Goal: Transaction & Acquisition: Download file/media

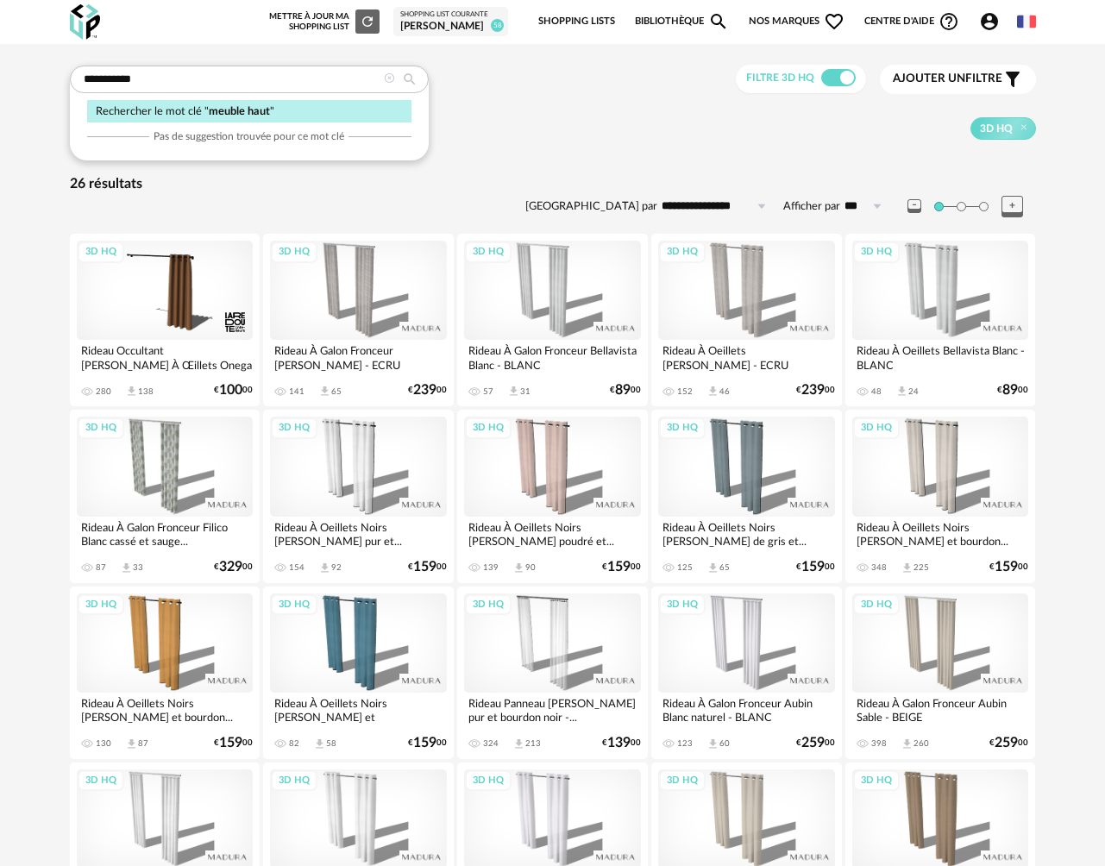
type input "**********"
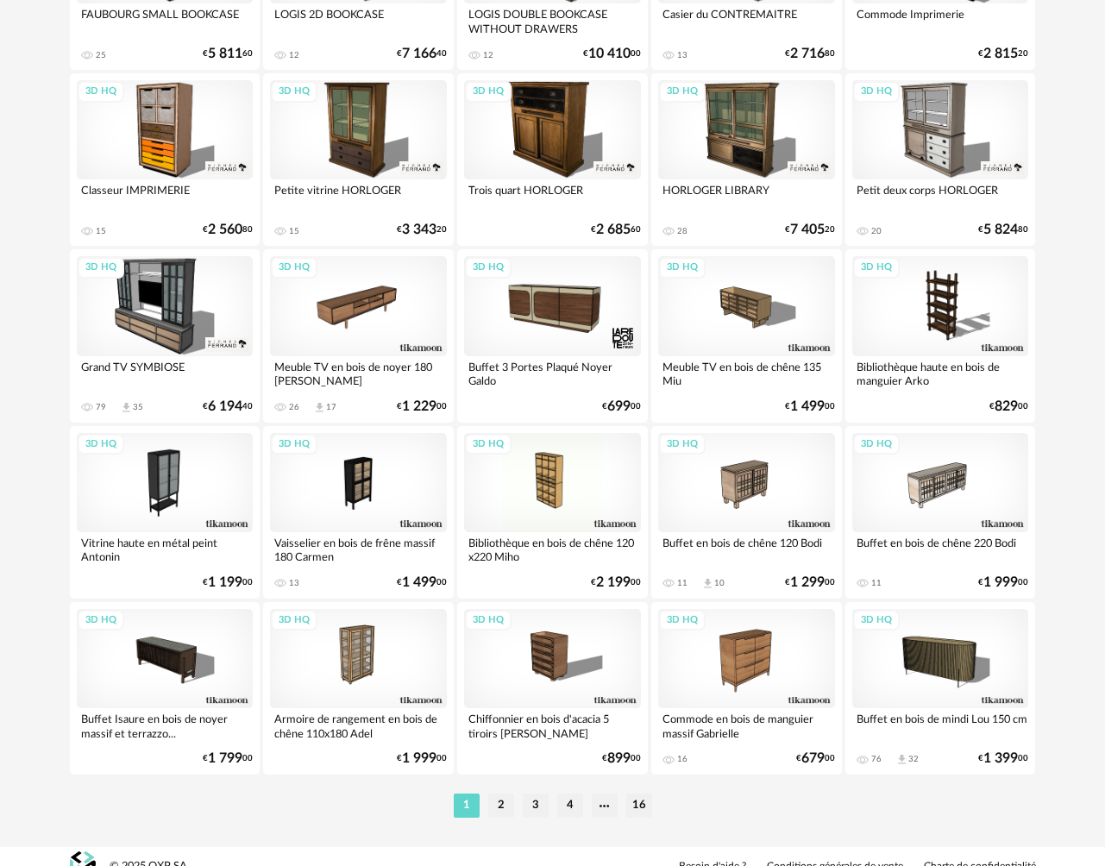
scroll to position [2999, 0]
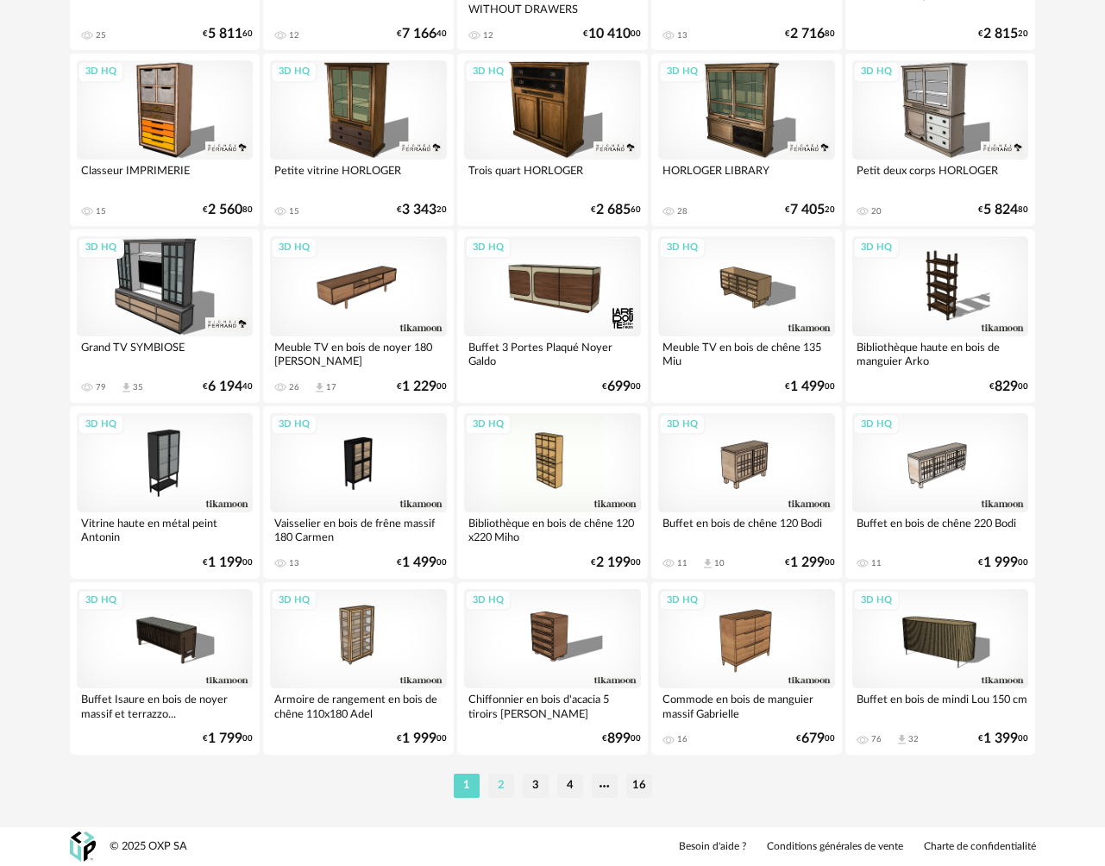
click at [501, 792] on li "2" at bounding box center [501, 786] width 26 height 24
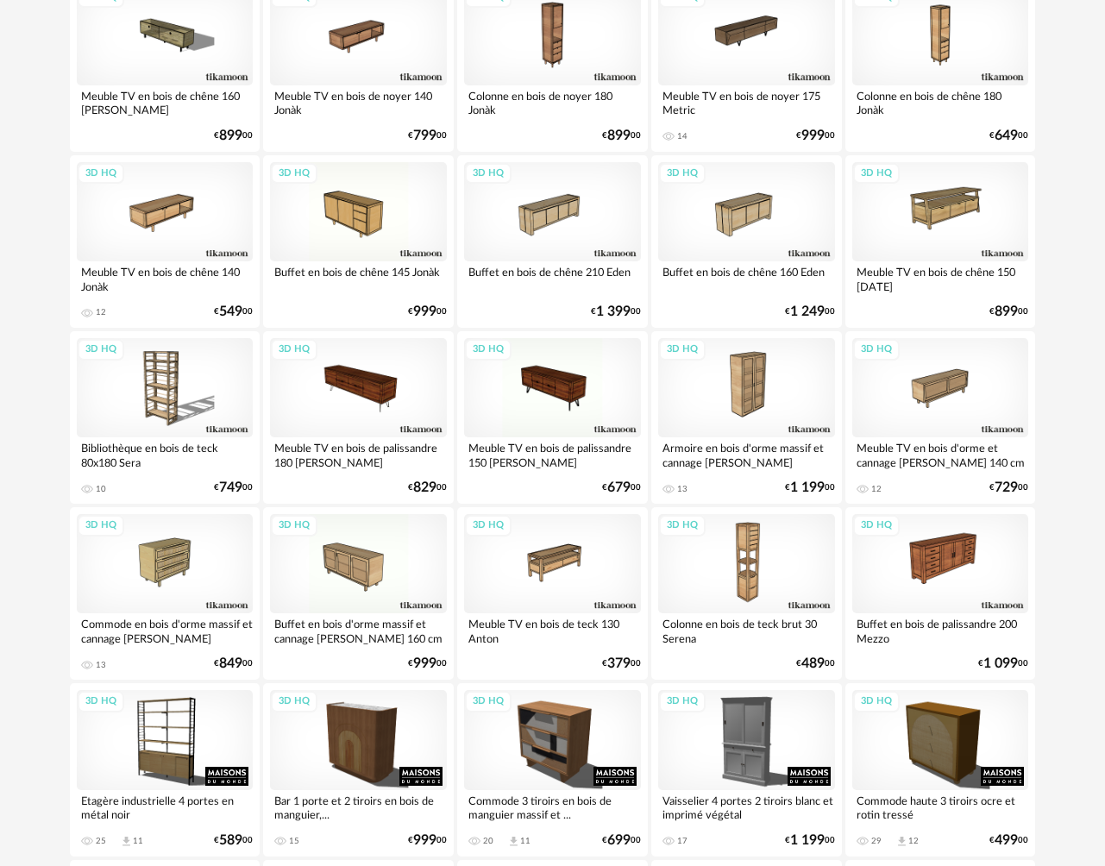
scroll to position [632, 0]
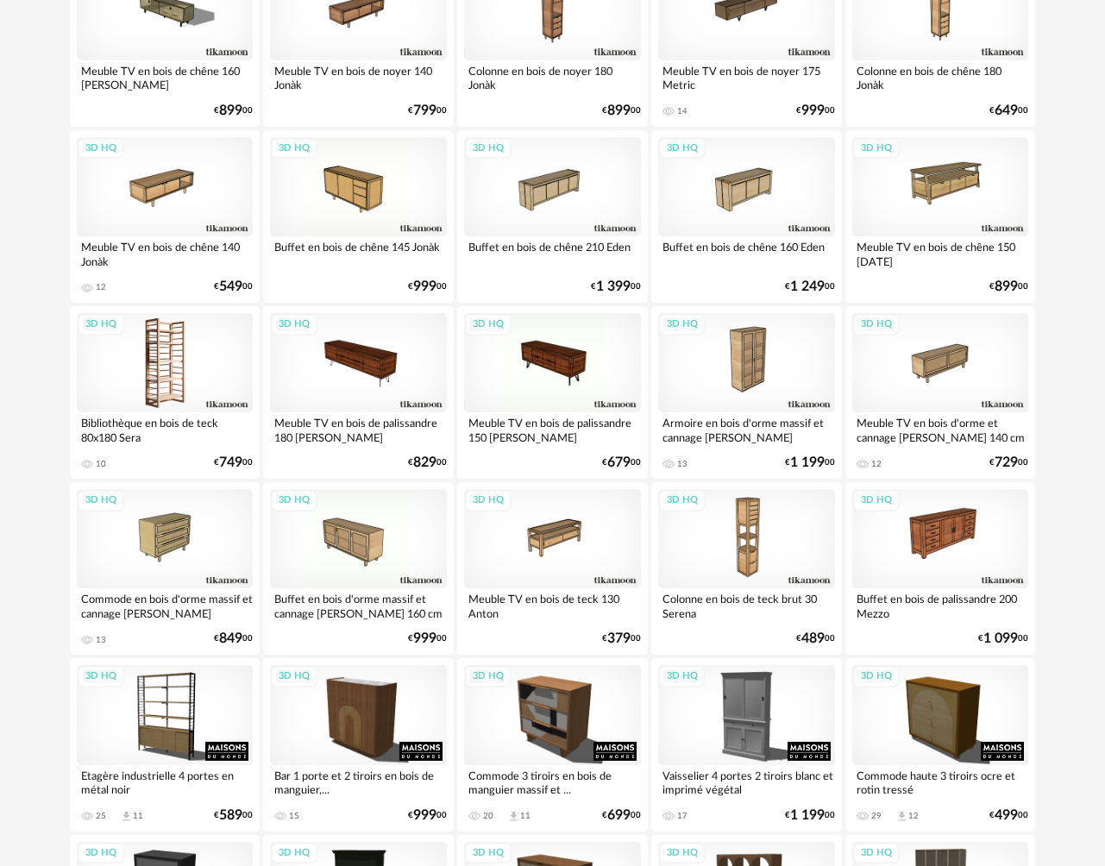
click at [174, 368] on div "3D HQ" at bounding box center [165, 362] width 177 height 99
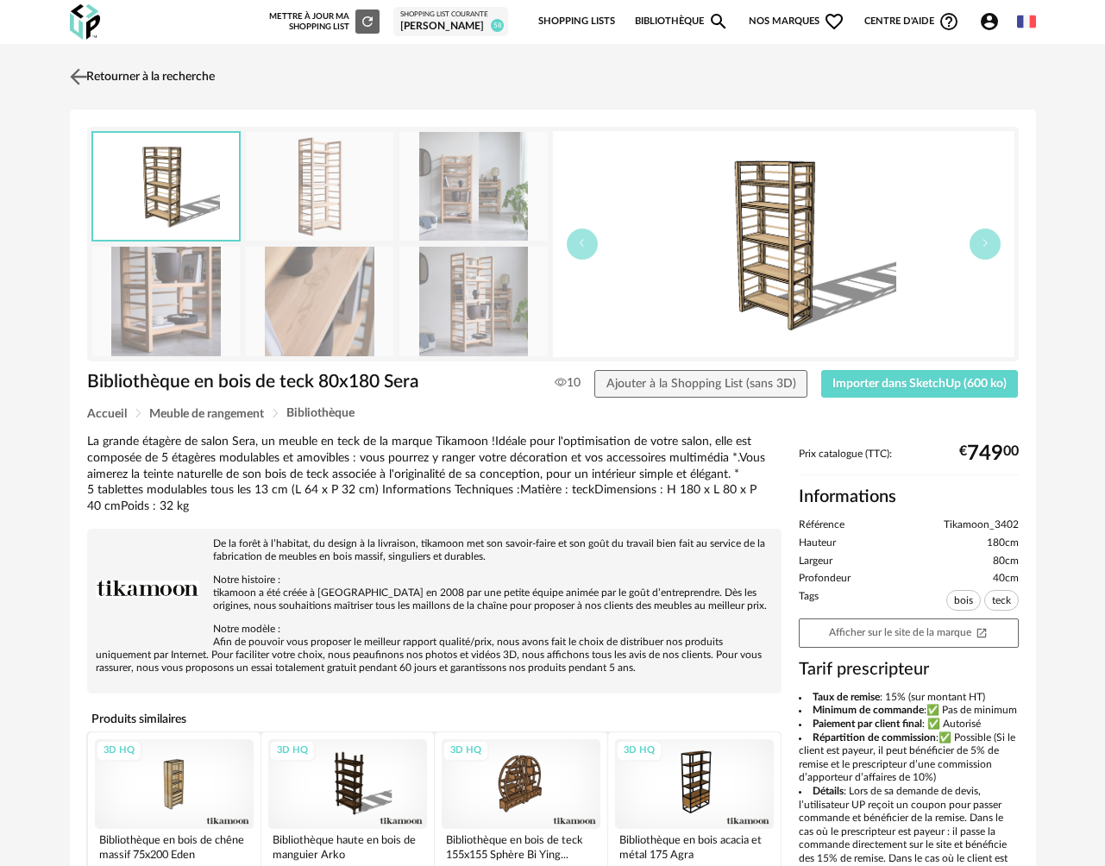
click at [82, 79] on img at bounding box center [78, 76] width 25 height 25
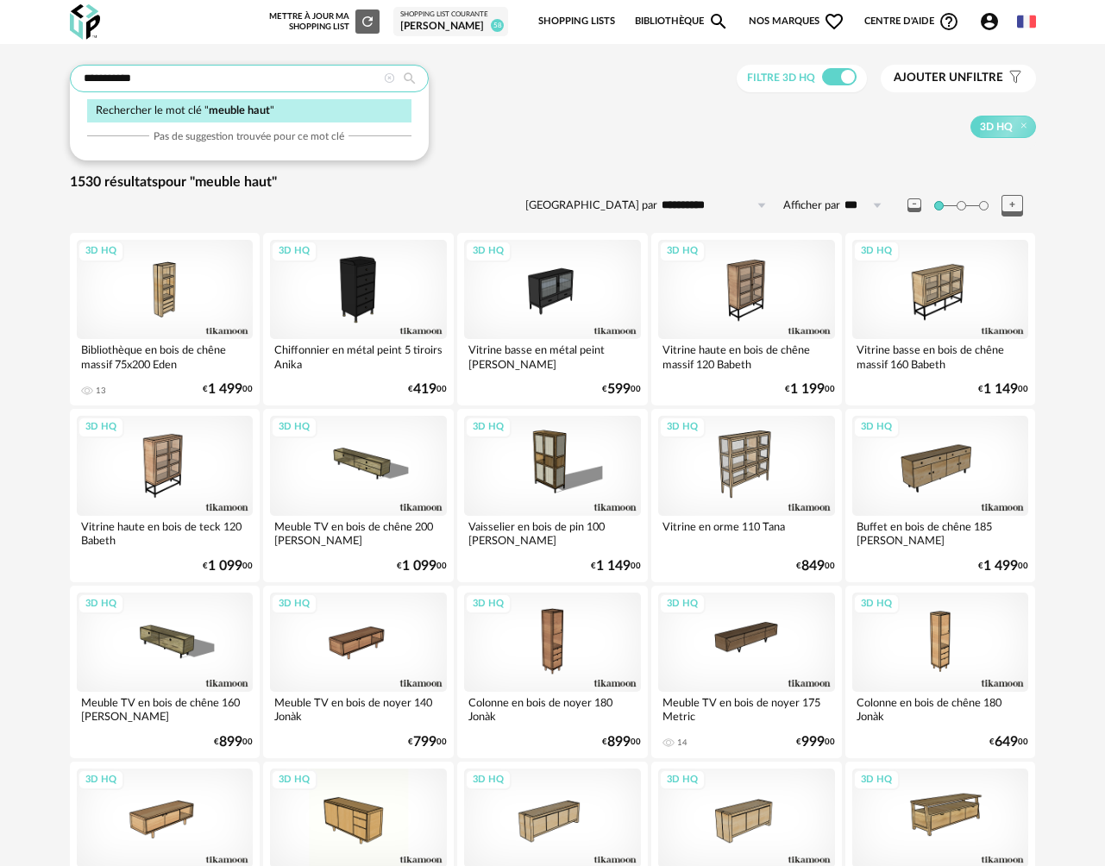
drag, startPoint x: 177, startPoint y: 85, endPoint x: 0, endPoint y: 77, distance: 177.1
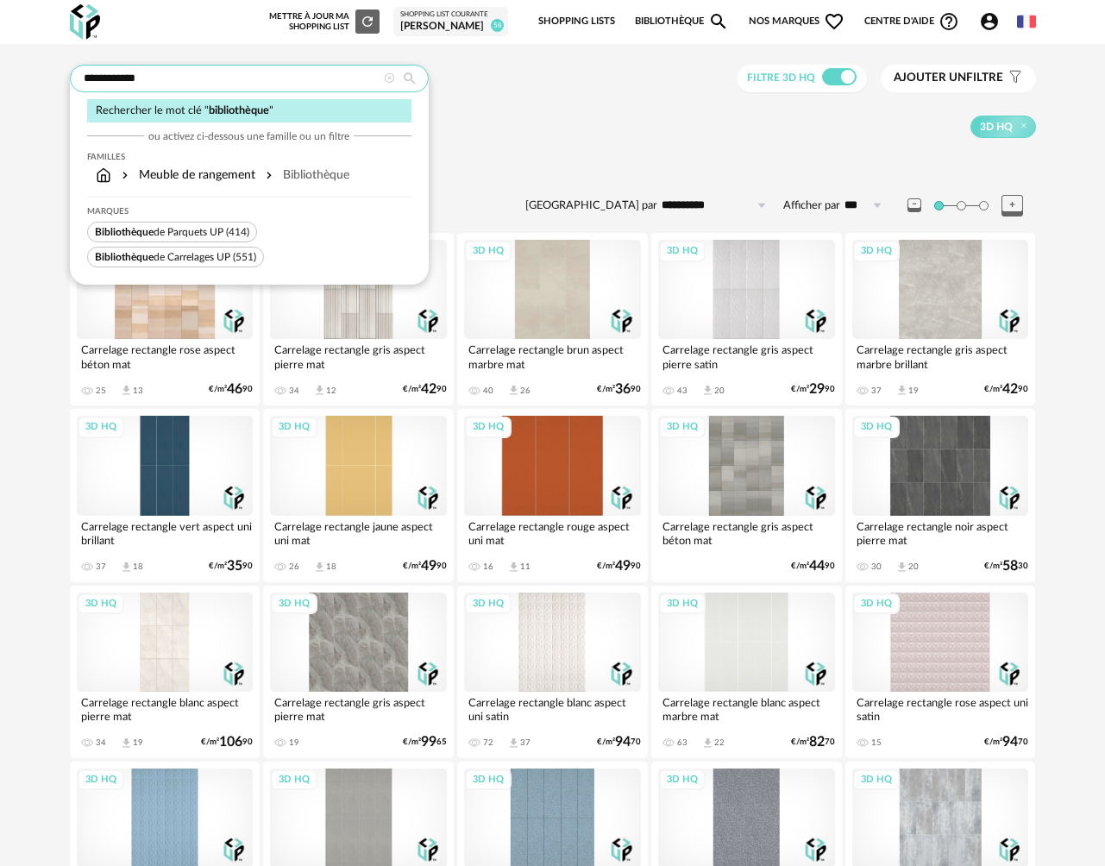
type input "**********"
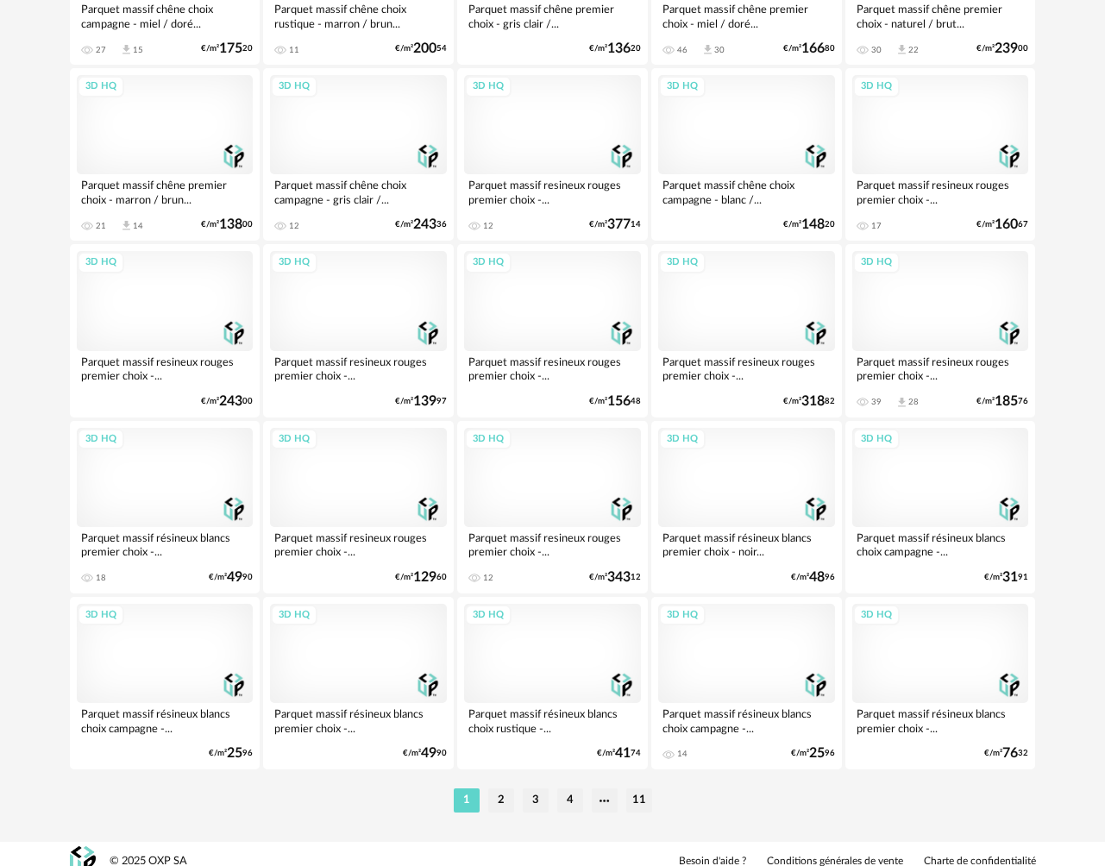
scroll to position [2999, 0]
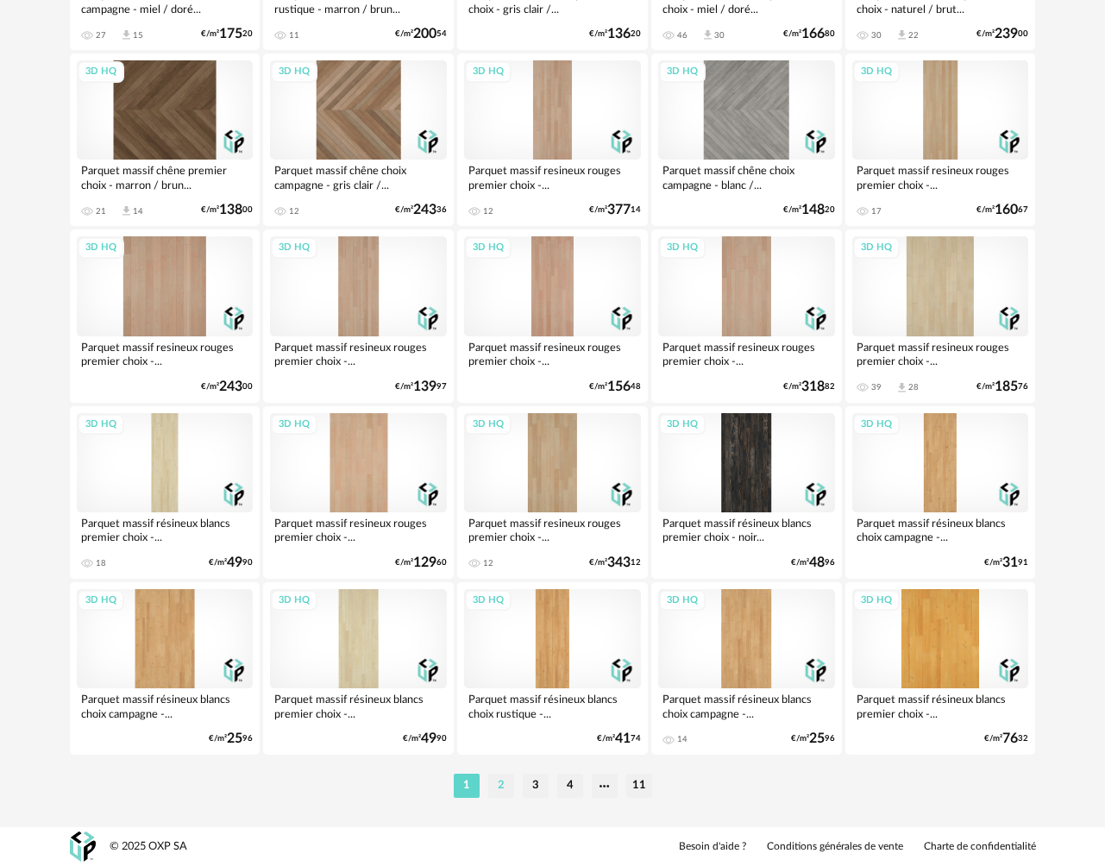
click at [498, 796] on li "2" at bounding box center [501, 786] width 26 height 24
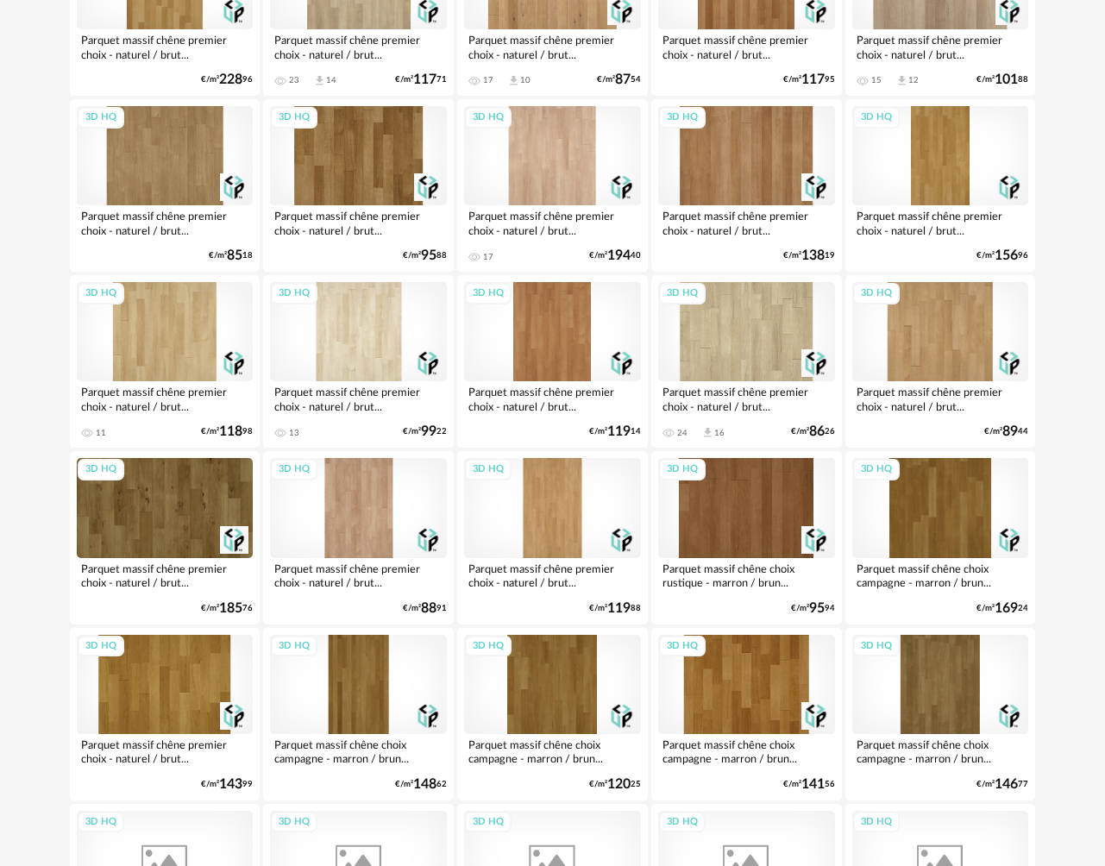
scroll to position [2999, 0]
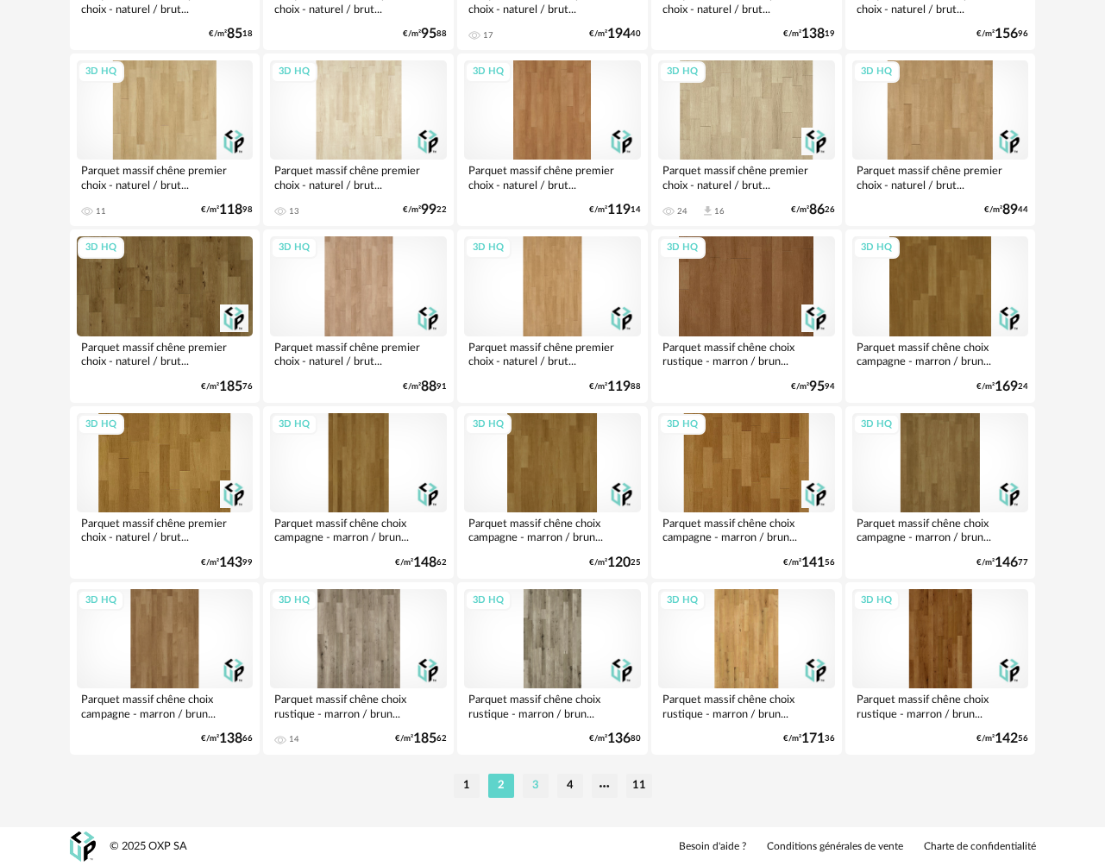
click at [538, 783] on li "3" at bounding box center [536, 786] width 26 height 24
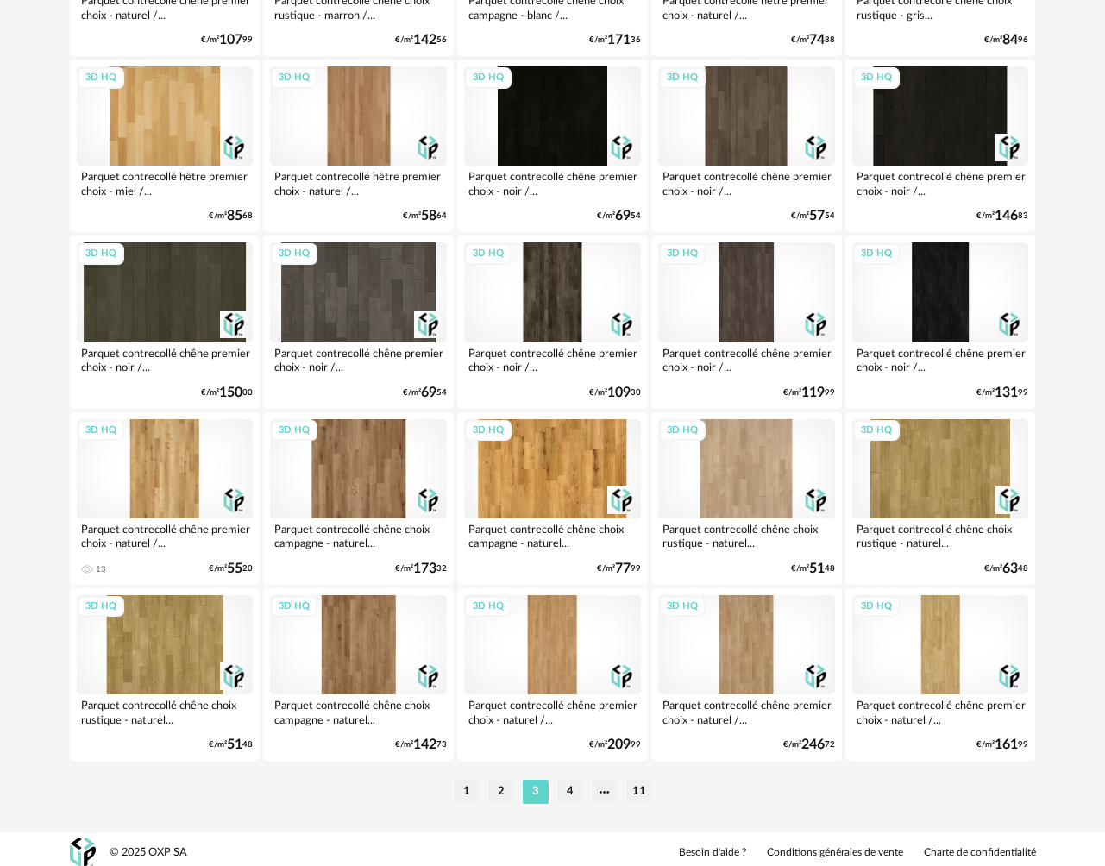
scroll to position [2999, 0]
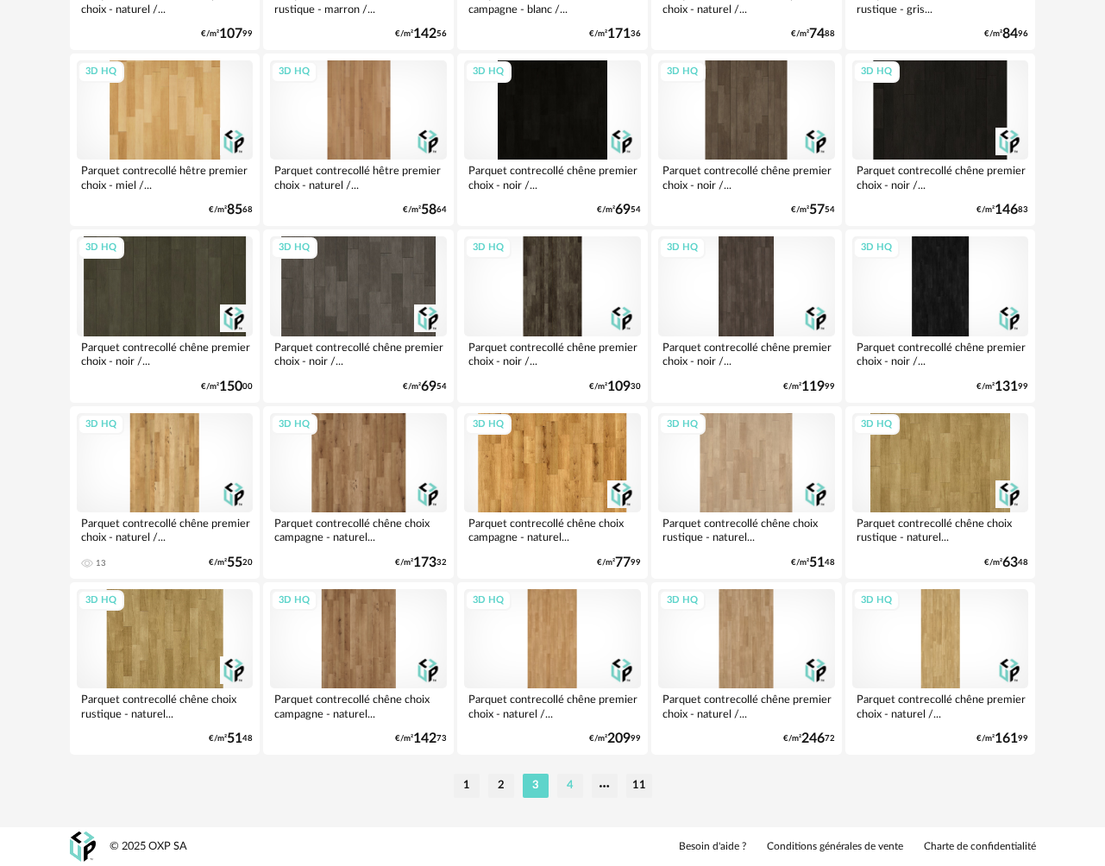
click at [569, 791] on li "4" at bounding box center [570, 786] width 26 height 24
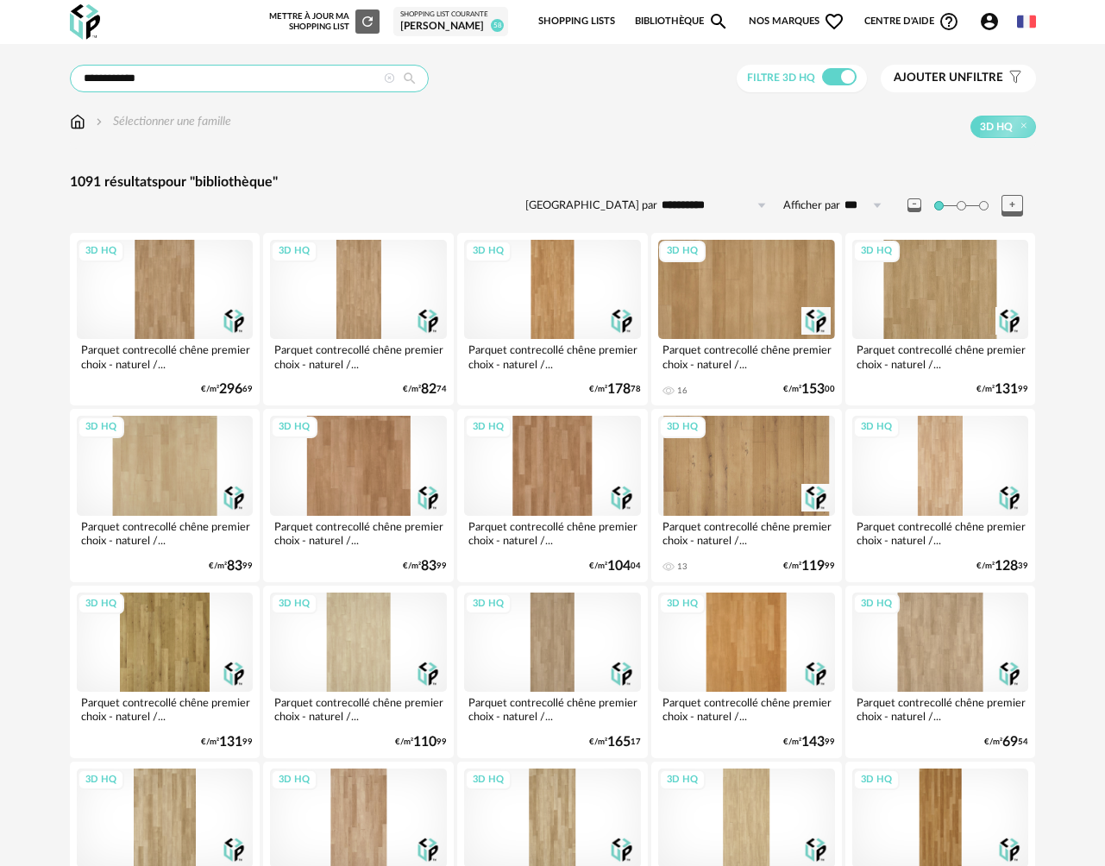
click at [186, 85] on input "**********" at bounding box center [249, 79] width 359 height 28
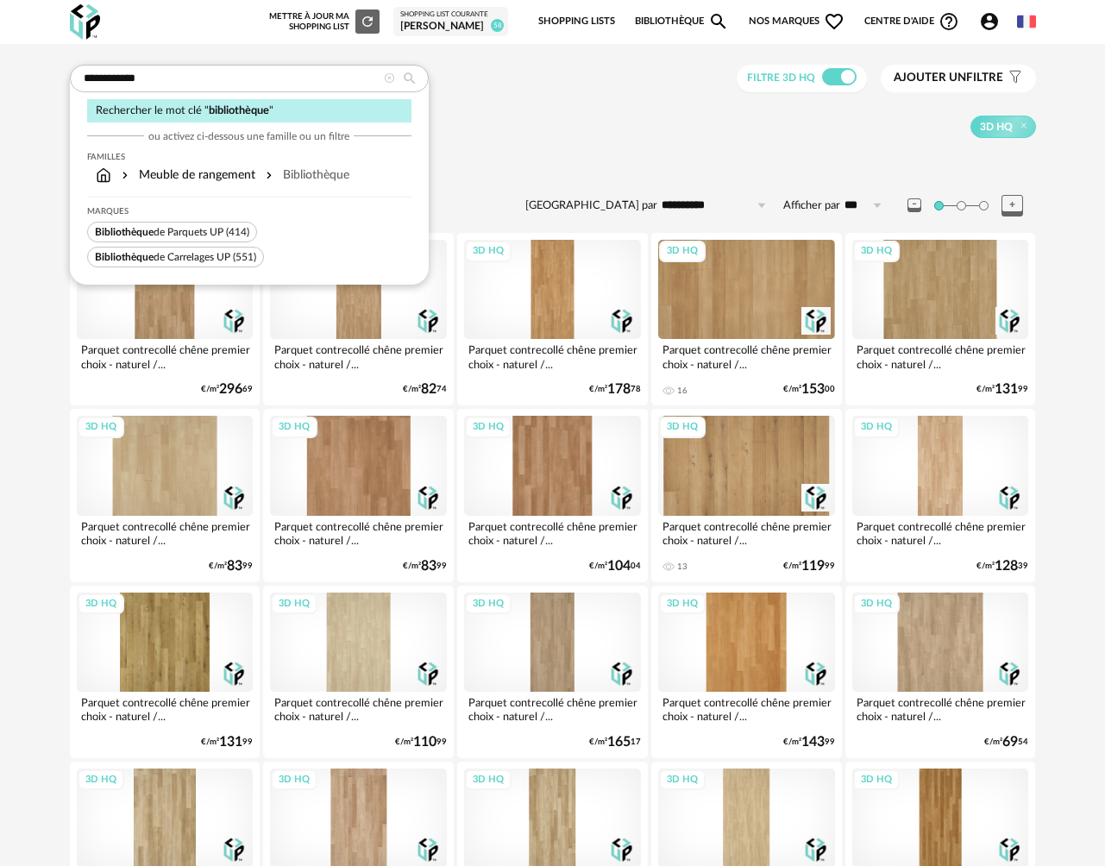
click at [480, 124] on div "3D HQ" at bounding box center [633, 127] width 805 height 22
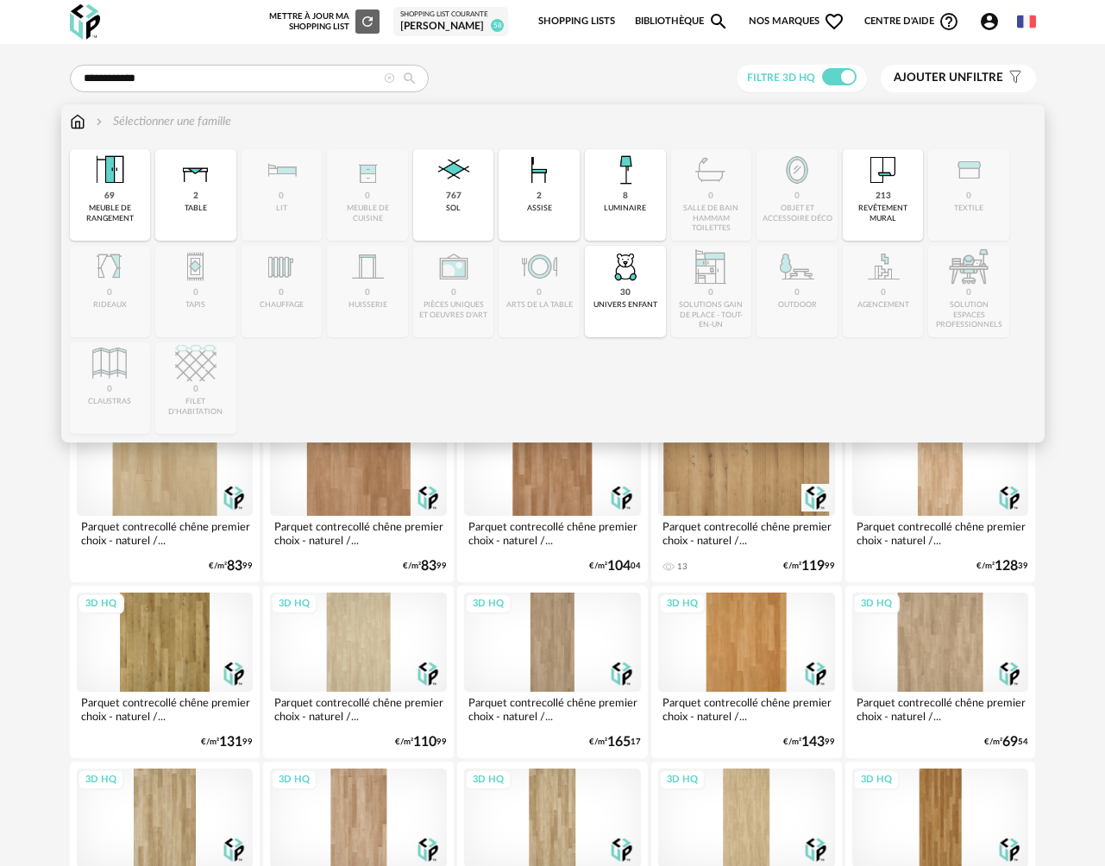
click at [77, 125] on img at bounding box center [78, 121] width 16 height 17
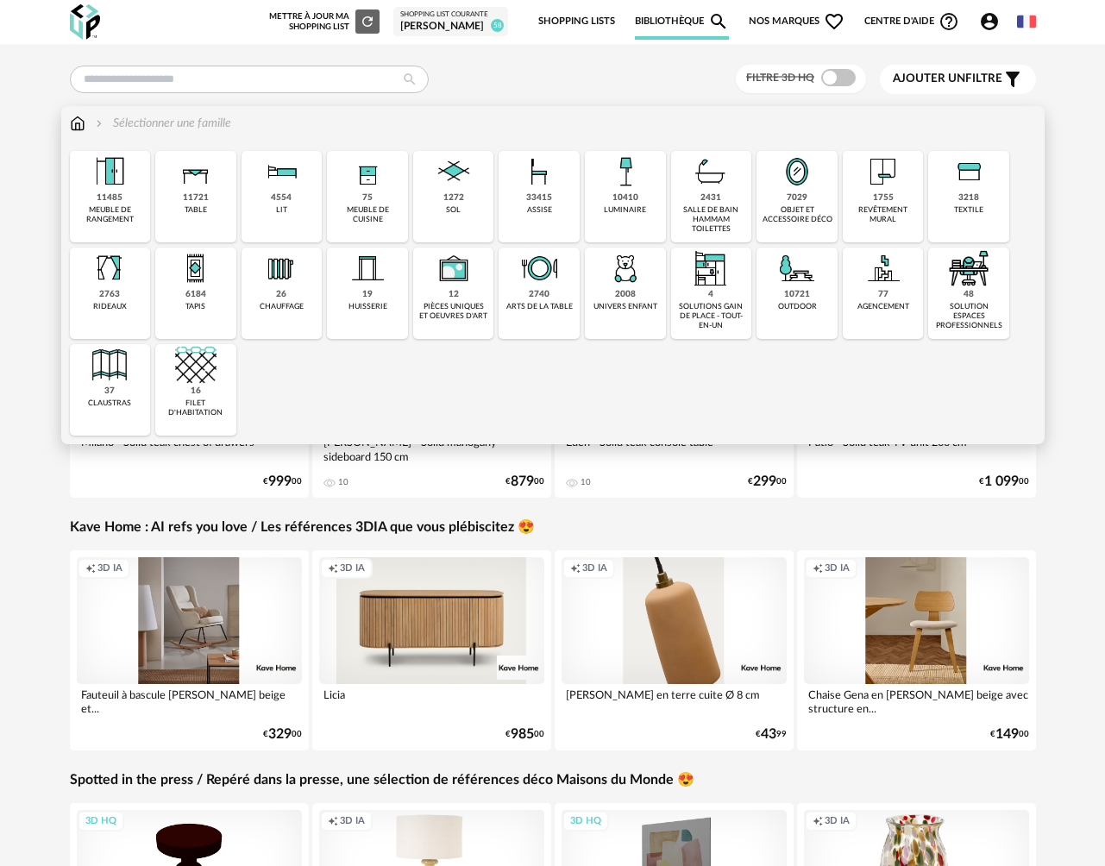
click at [122, 202] on div "11485" at bounding box center [110, 197] width 26 height 11
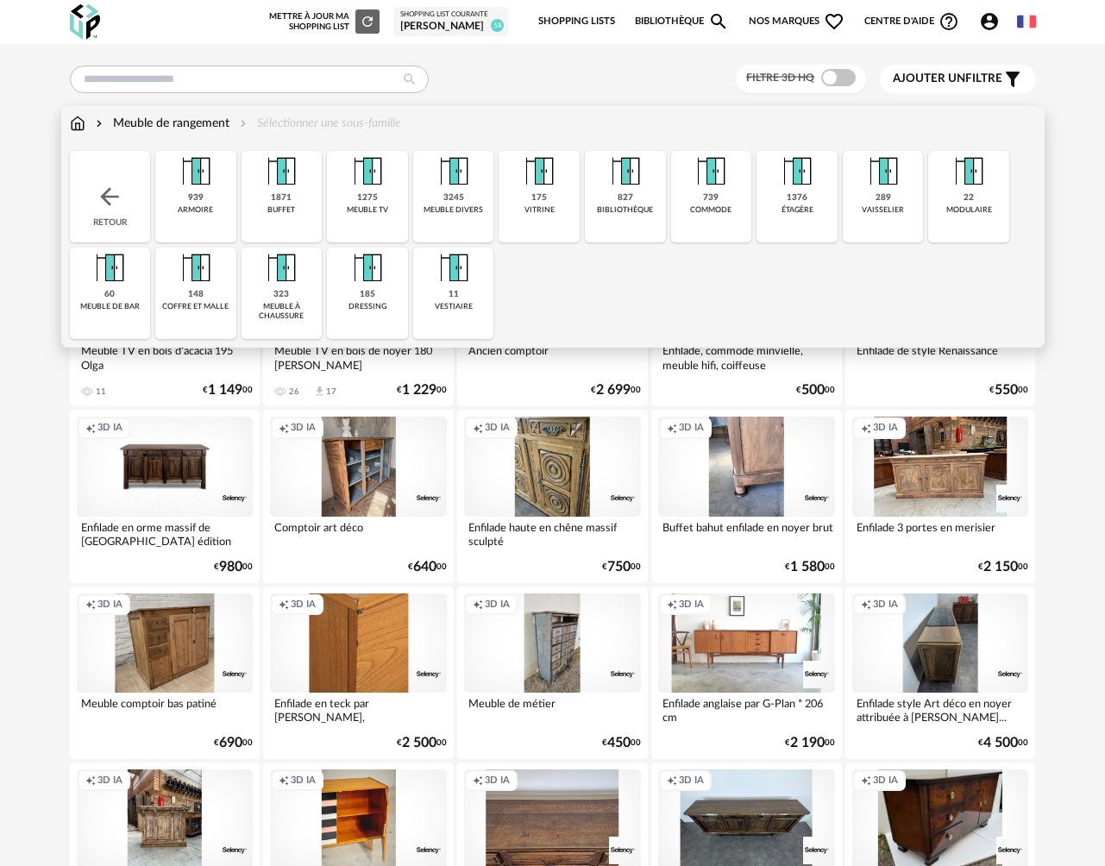
click at [631, 205] on div "bibliothèque" at bounding box center [625, 209] width 56 height 9
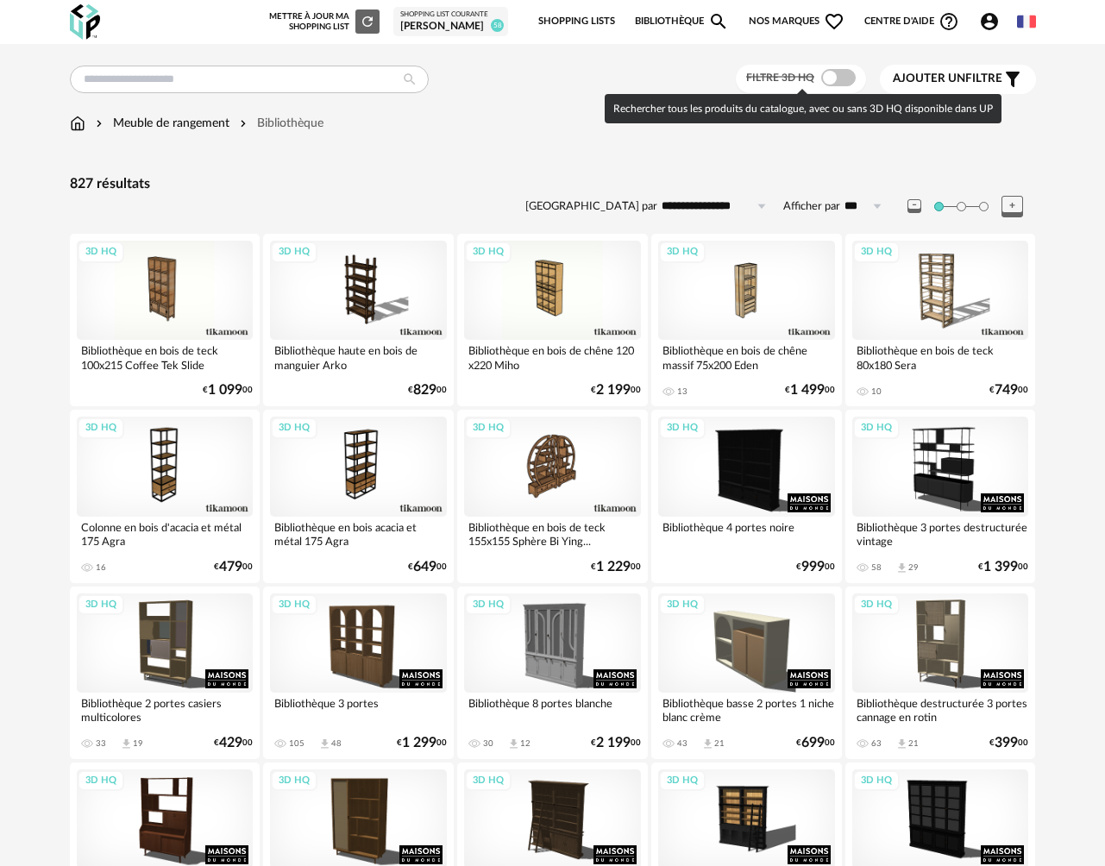
click at [841, 76] on span at bounding box center [838, 77] width 35 height 17
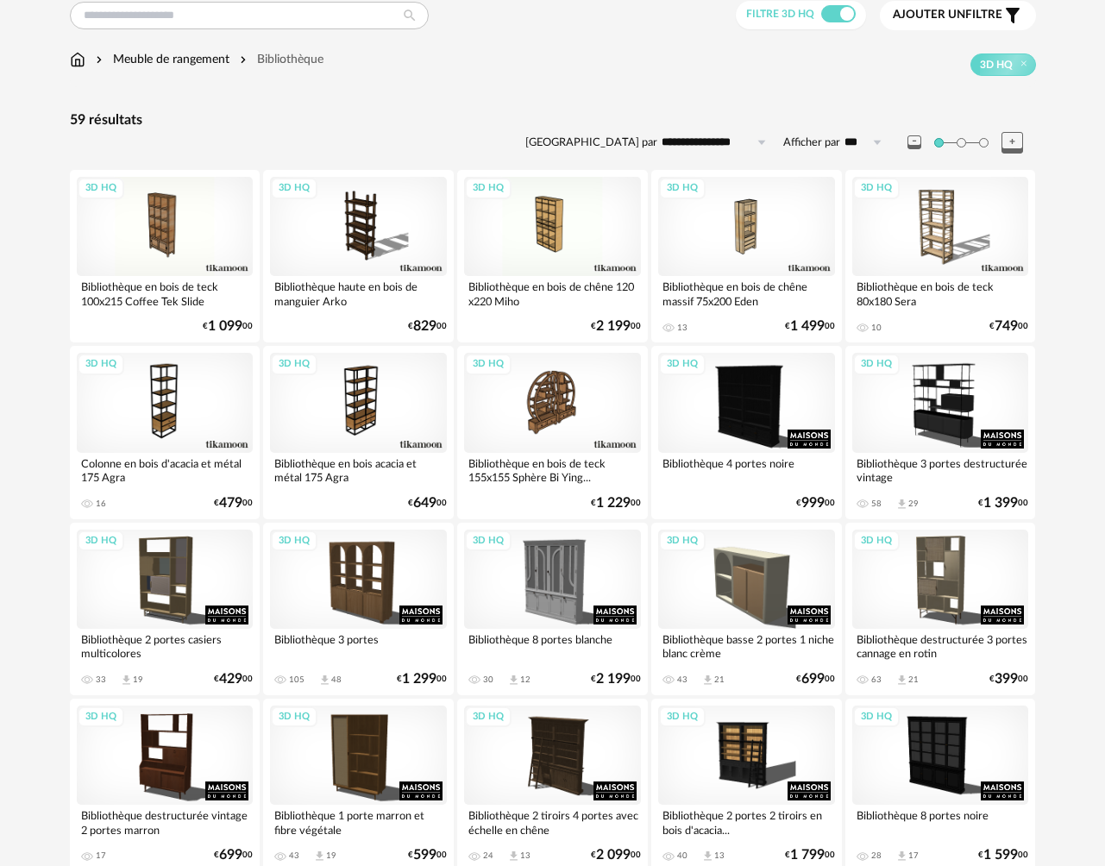
scroll to position [54, 0]
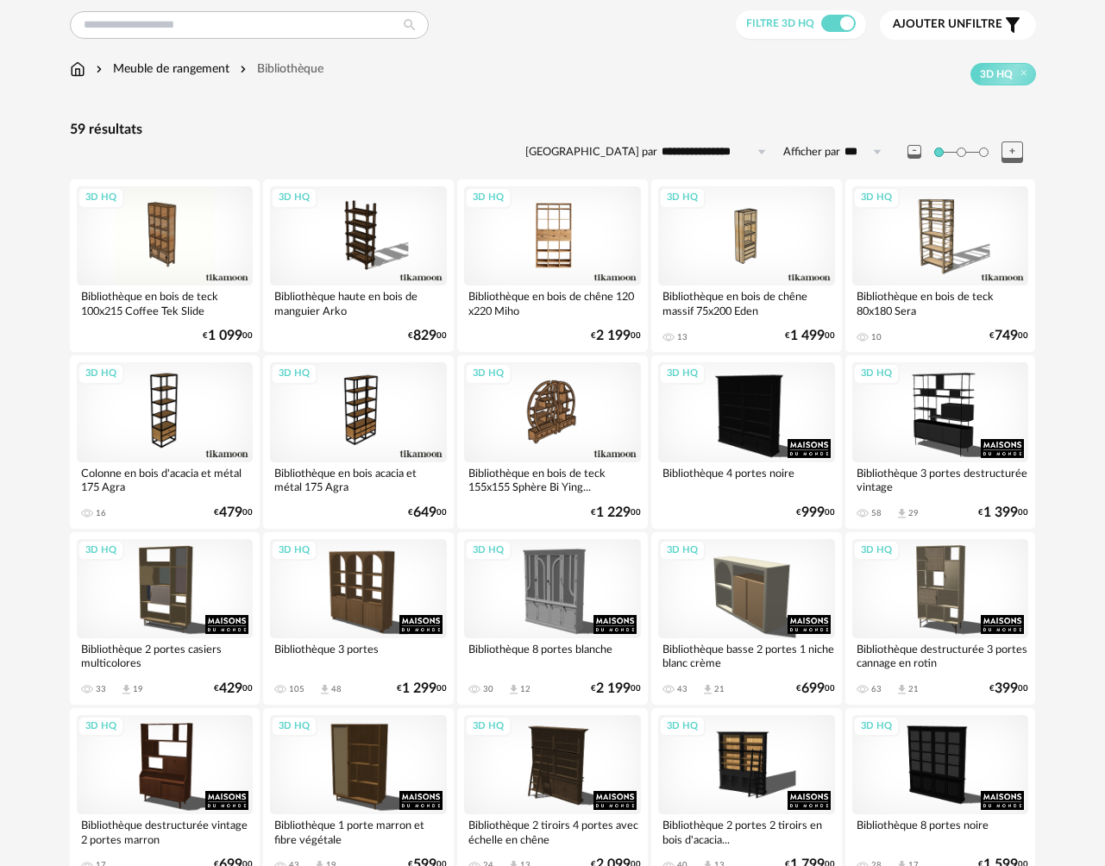
click at [536, 256] on div "3D HQ" at bounding box center [552, 235] width 177 height 99
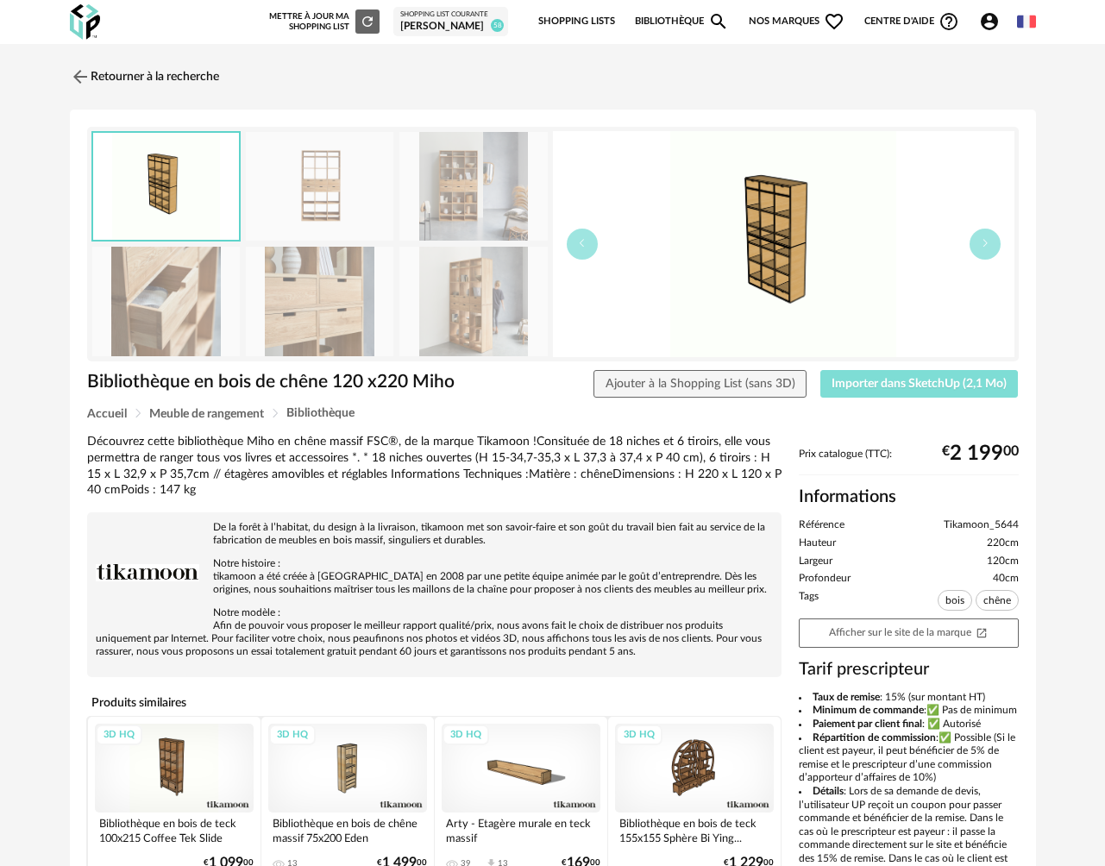
click at [845, 387] on span "Importer dans SketchUp (2,1 Mo)" at bounding box center [919, 384] width 175 height 12
